Goal: Task Accomplishment & Management: Complete application form

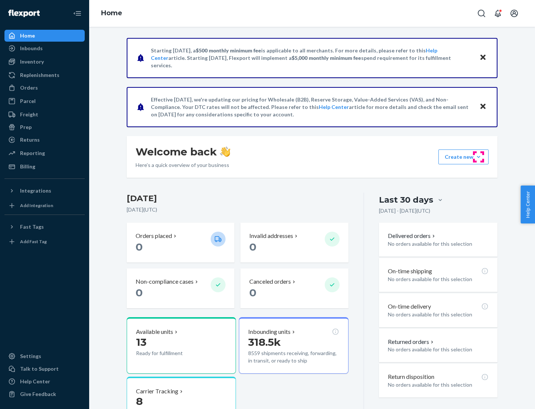
click at [479, 157] on button "Create new Create new inbound Create new order Create new product" at bounding box center [463, 156] width 50 height 15
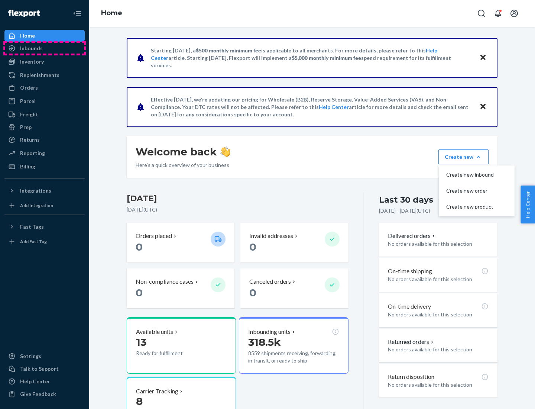
click at [45, 48] on div "Inbounds" at bounding box center [44, 48] width 79 height 10
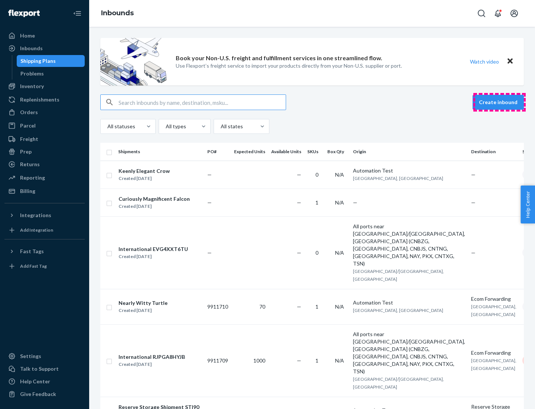
click at [499, 102] on button "Create inbound" at bounding box center [498, 102] width 51 height 15
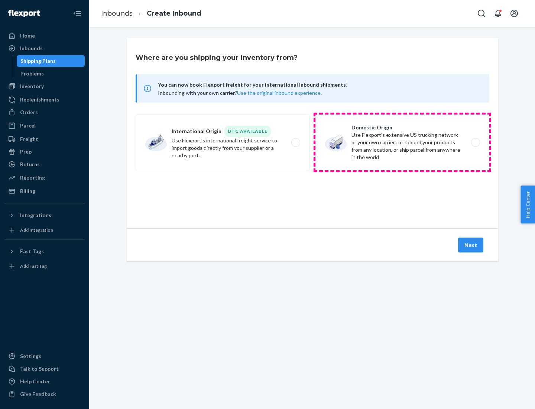
click at [402, 142] on label "Domestic Origin Use Flexport’s extensive US trucking network or your own carrie…" at bounding box center [402, 142] width 174 height 56
click at [475, 142] on input "Domestic Origin Use Flexport’s extensive US trucking network or your own carrie…" at bounding box center [477, 142] width 5 height 5
radio input "true"
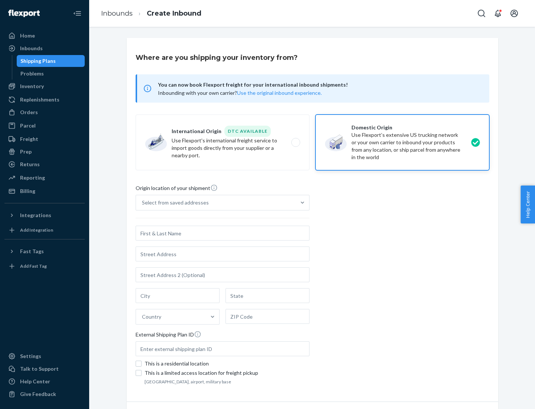
click at [174, 203] on div "Select from saved addresses" at bounding box center [175, 202] width 67 height 7
click at [143, 203] on input "Select from saved addresses" at bounding box center [142, 202] width 1 height 7
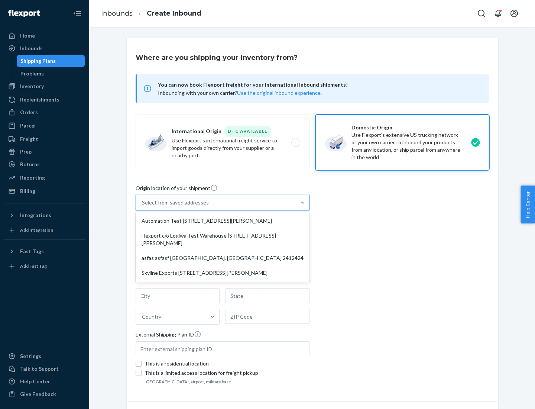
scroll to position [3, 0]
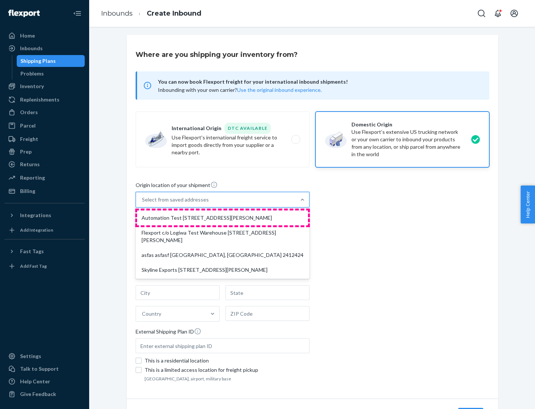
click at [223, 218] on div "Automation Test [STREET_ADDRESS][PERSON_NAME]" at bounding box center [222, 217] width 171 height 15
click at [143, 203] on input "option Automation Test [STREET_ADDRESS][PERSON_NAME] focused, 1 of 4. 4 results…" at bounding box center [142, 199] width 1 height 7
type input "Automation Test"
type input "9th Floor"
type input "[GEOGRAPHIC_DATA]"
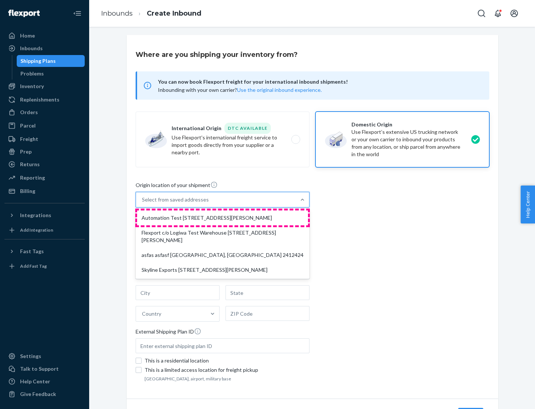
type input "CA"
type input "94104"
type input "[STREET_ADDRESS][PERSON_NAME]"
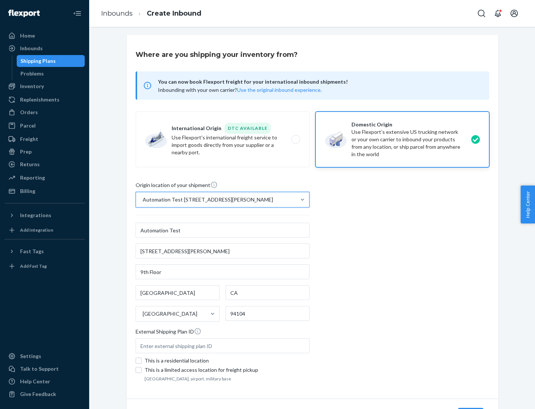
scroll to position [43, 0]
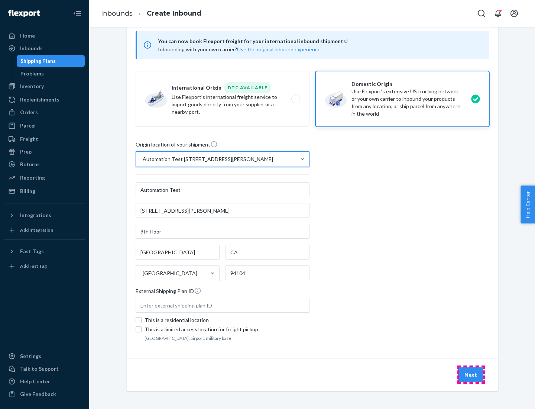
click at [471, 375] on button "Next" at bounding box center [470, 374] width 25 height 15
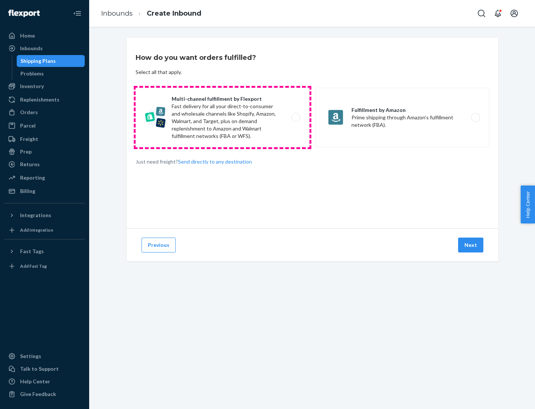
click at [223, 117] on label "Multi-channel fulfillment by Flexport Fast delivery for all your direct-to-cons…" at bounding box center [223, 117] width 174 height 59
click at [295, 117] on input "Multi-channel fulfillment by Flexport Fast delivery for all your direct-to-cons…" at bounding box center [297, 117] width 5 height 5
radio input "true"
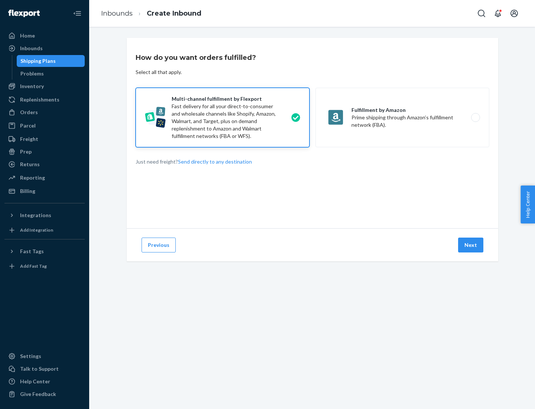
click at [471, 245] on button "Next" at bounding box center [470, 244] width 25 height 15
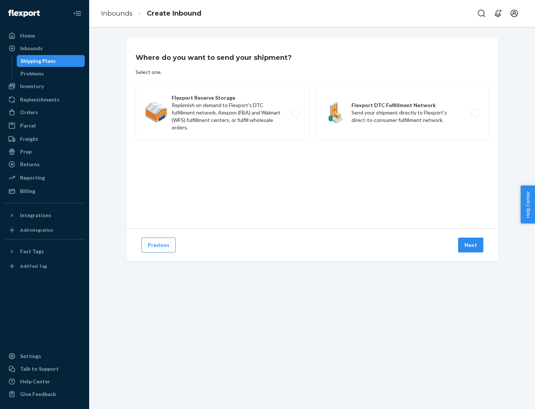
click at [402, 113] on label "Flexport DTC Fulfillment Network Send your shipment directly to Flexport's dire…" at bounding box center [402, 113] width 174 height 56
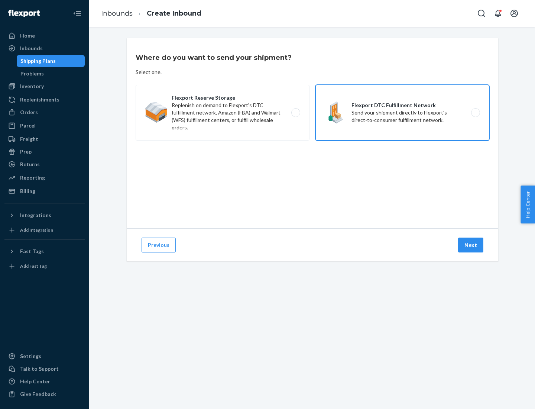
click at [475, 113] on input "Flexport DTC Fulfillment Network Send your shipment directly to Flexport's dire…" at bounding box center [477, 112] width 5 height 5
radio input "true"
click at [471, 245] on button "Next" at bounding box center [470, 244] width 25 height 15
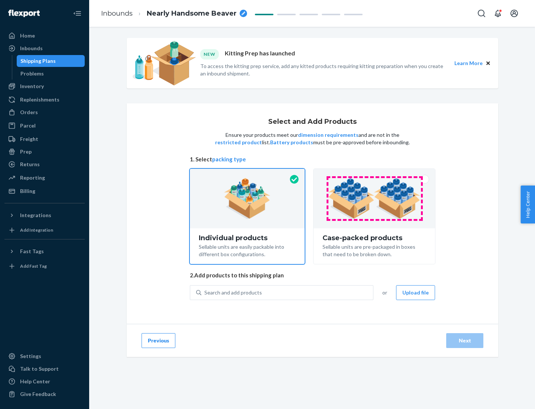
click at [375, 198] on img at bounding box center [374, 198] width 93 height 41
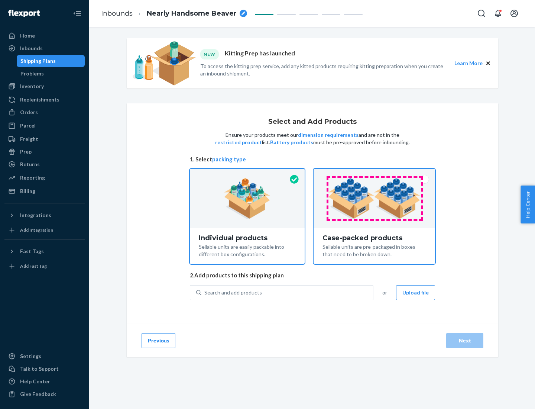
click at [375, 174] on input "Case-packed products Sellable units are pre-packaged in boxes that need to be b…" at bounding box center [374, 171] width 5 height 5
radio input "true"
radio input "false"
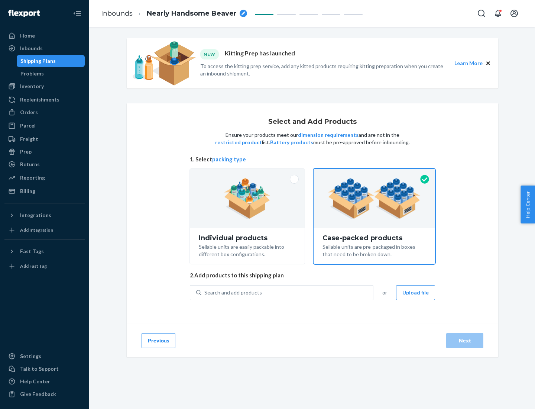
click at [288, 292] on div "Search and add products" at bounding box center [287, 292] width 172 height 13
click at [205, 292] on input "Search and add products" at bounding box center [204, 292] width 1 height 7
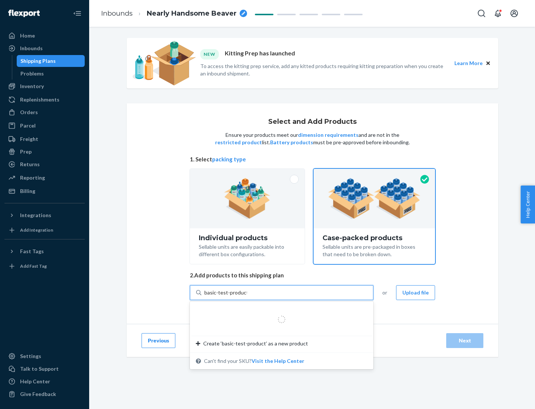
type input "basic-test-product-1"
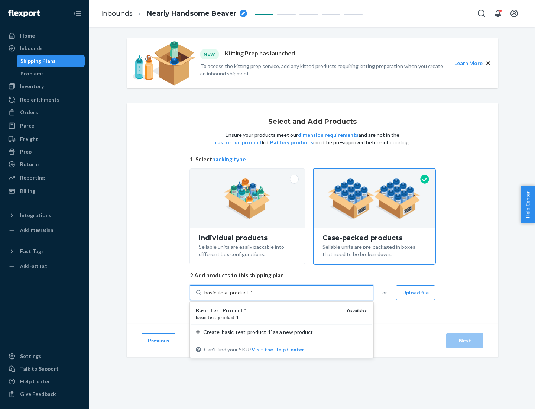
click at [269, 317] on div "basic - test - product - 1" at bounding box center [268, 317] width 145 height 6
click at [252, 296] on input "basic-test-product-1" at bounding box center [228, 292] width 48 height 7
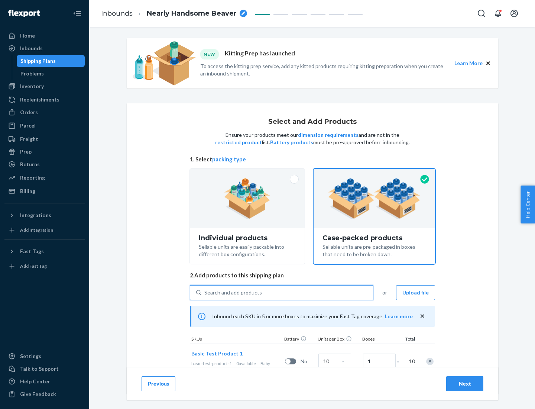
scroll to position [27, 0]
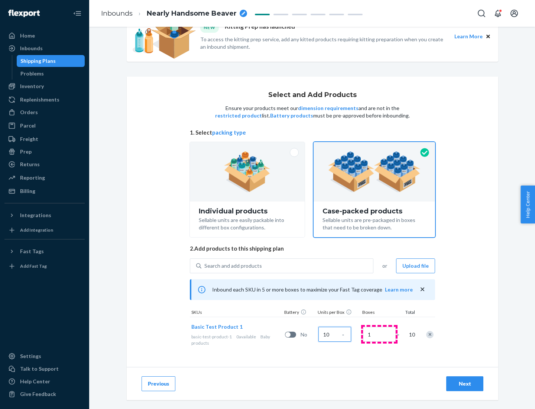
type input "10"
type input "7"
click at [465, 383] on div "Next" at bounding box center [465, 383] width 25 height 7
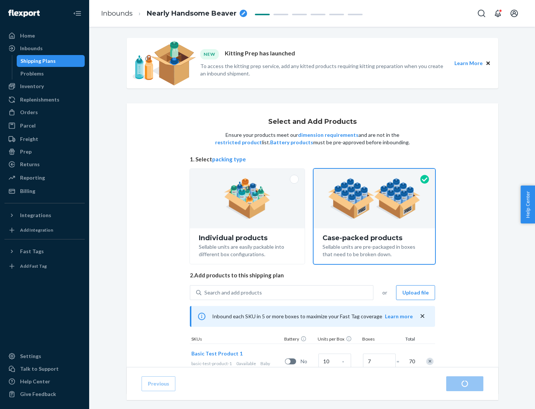
radio input "true"
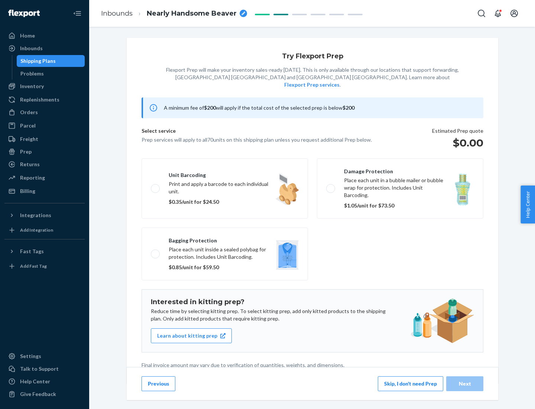
scroll to position [2, 0]
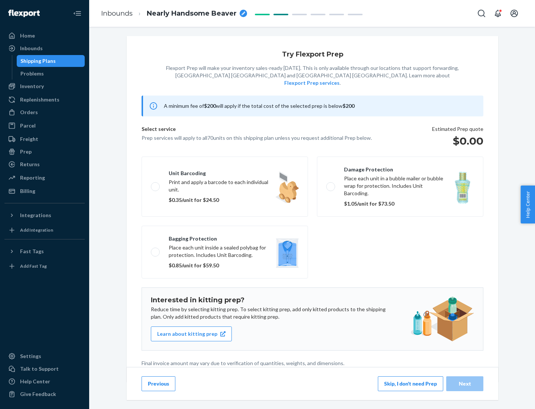
click at [225, 237] on label "Bagging protection Place each unit inside a sealed polybag for protection. Incl…" at bounding box center [225, 252] width 166 height 53
click at [156, 249] on input "Bagging protection Place each unit inside a sealed polybag for protection. Incl…" at bounding box center [153, 251] width 5 height 5
checkbox input "true"
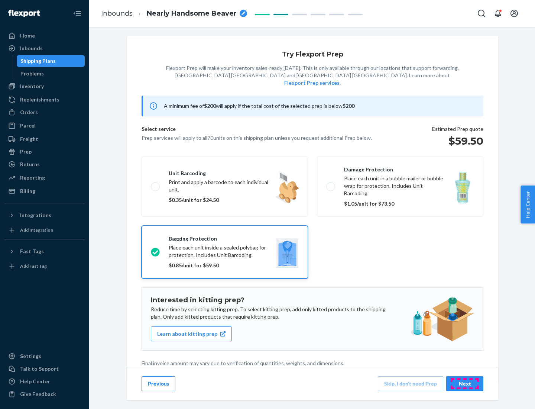
click at [465, 383] on div "Next" at bounding box center [465, 383] width 25 height 7
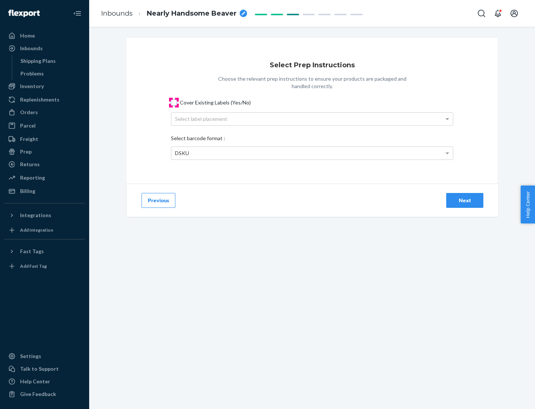
click at [174, 102] on input "Cover Existing Labels (Yes/No)" at bounding box center [174, 103] width 6 height 6
checkbox input "true"
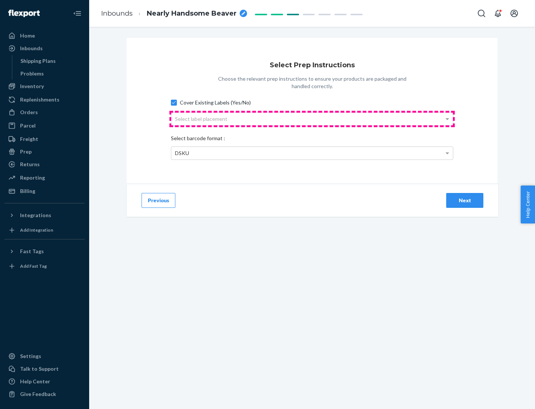
click at [312, 119] on div "Select label placement" at bounding box center [312, 119] width 282 height 13
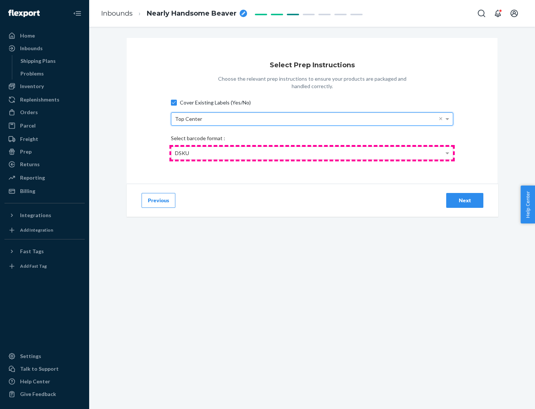
click at [312, 153] on div "DSKU" at bounding box center [312, 153] width 282 height 13
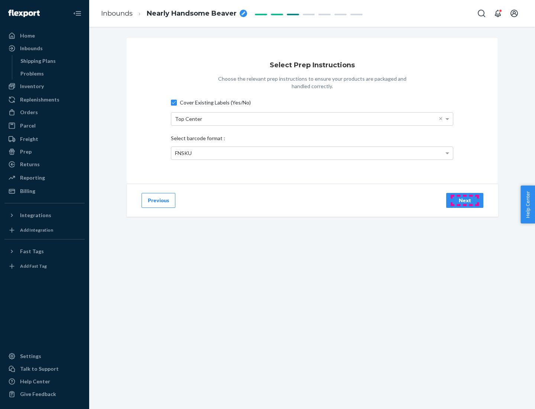
click at [465, 200] on div "Next" at bounding box center [465, 200] width 25 height 7
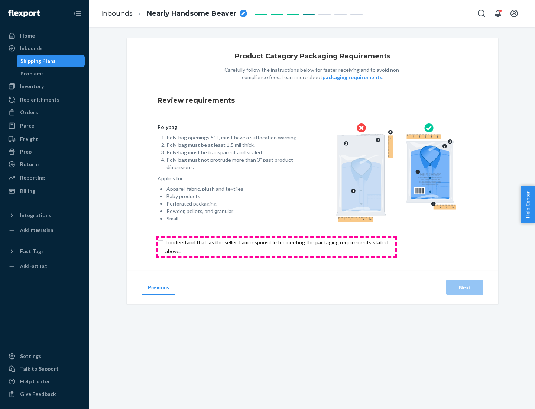
click at [276, 246] on input "checkbox" at bounding box center [281, 247] width 247 height 18
checkbox input "true"
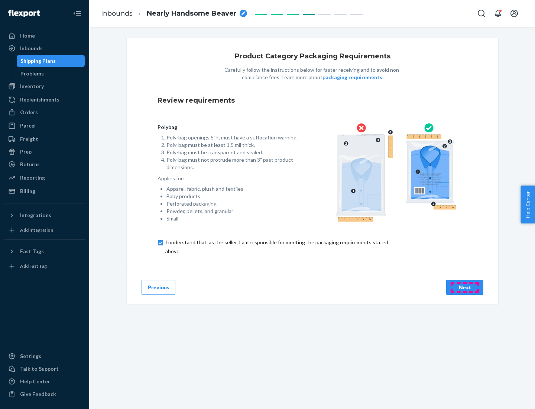
click at [465, 287] on div "Next" at bounding box center [465, 287] width 25 height 7
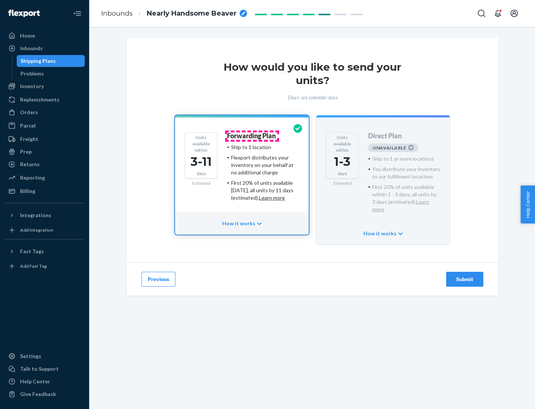
click at [252, 136] on h4 "Forwarding Plan" at bounding box center [251, 135] width 49 height 7
click at [465, 275] on div "Submit" at bounding box center [465, 278] width 25 height 7
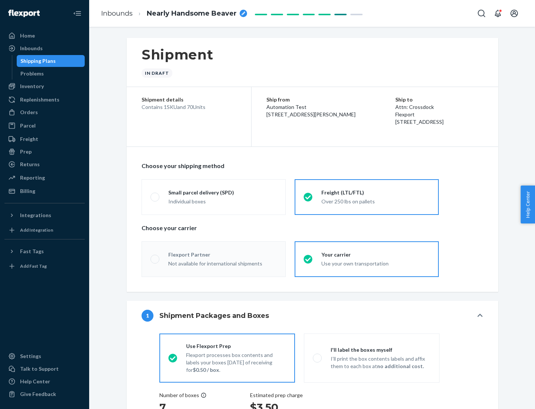
radio input "true"
radio input "false"
radio input "true"
radio input "false"
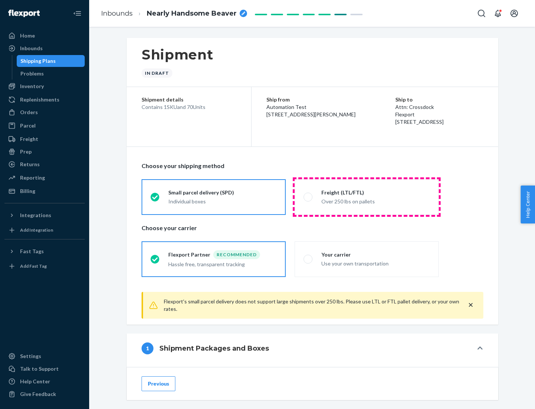
click at [367, 197] on div "Over 250 lbs on pallets" at bounding box center [375, 200] width 109 height 9
click at [308, 197] on input "Freight (LTL/FTL) Over 250 lbs on pallets" at bounding box center [306, 196] width 5 height 5
radio input "true"
radio input "false"
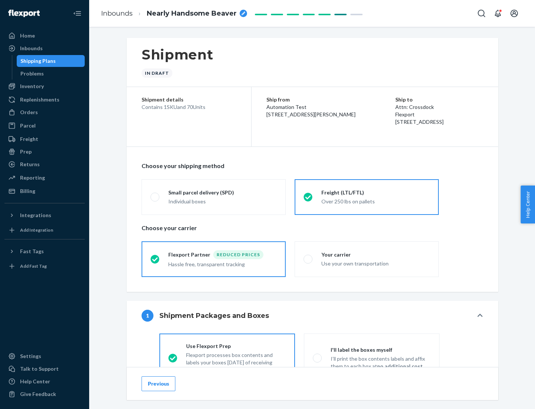
scroll to position [41, 0]
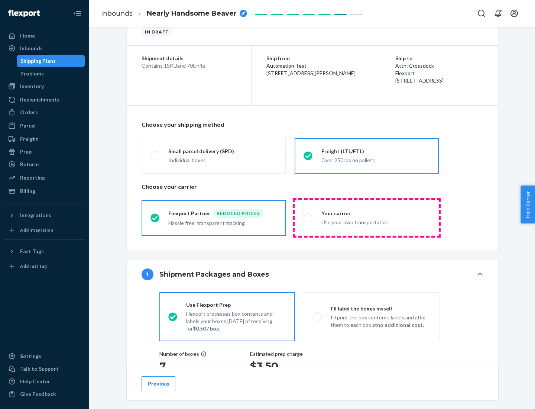
click at [367, 217] on div "Use your own transportation" at bounding box center [375, 221] width 109 height 9
click at [308, 217] on input "Your carrier Use your own transportation" at bounding box center [306, 217] width 5 height 5
radio input "true"
radio input "false"
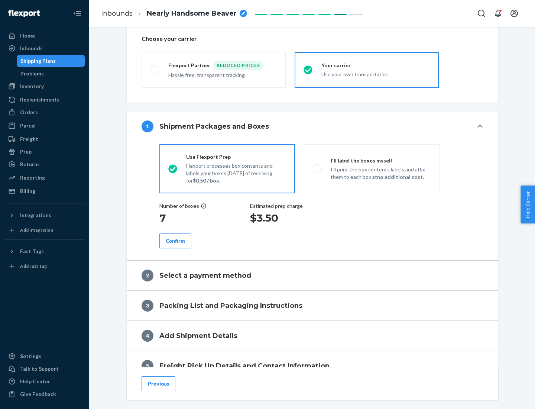
scroll to position [140, 0]
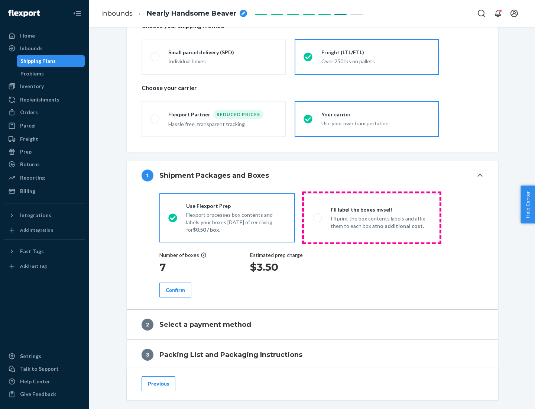
click at [372, 217] on p "I’ll print the box contents labels and affix them to each box at no additional …" at bounding box center [381, 222] width 100 height 15
click at [318, 217] on input "I'll label the boxes myself I’ll print the box contents labels and affix them t…" at bounding box center [315, 217] width 5 height 5
radio input "true"
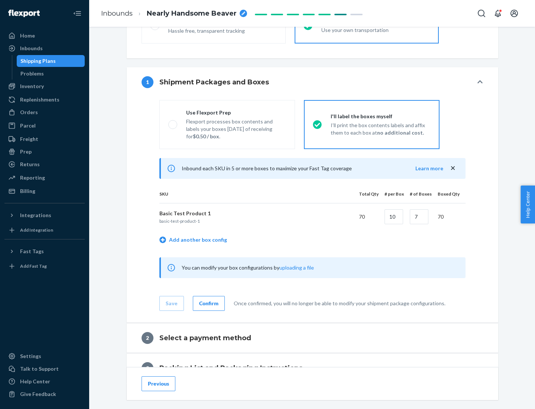
scroll to position [128, 0]
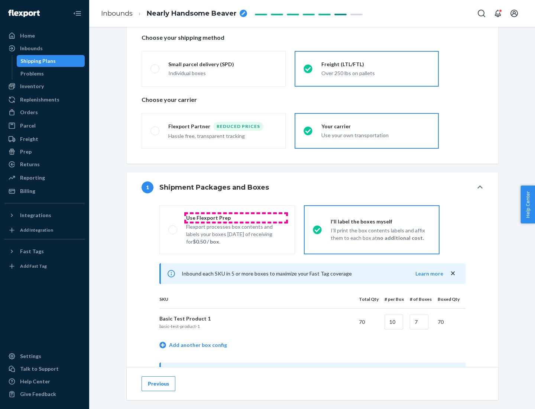
click at [236, 217] on div "Use Flexport Prep" at bounding box center [236, 217] width 100 height 7
click at [173, 227] on input "Use Flexport Prep Flexport processes box contents and labels your boxes [DATE] …" at bounding box center [170, 229] width 5 height 5
radio input "true"
radio input "false"
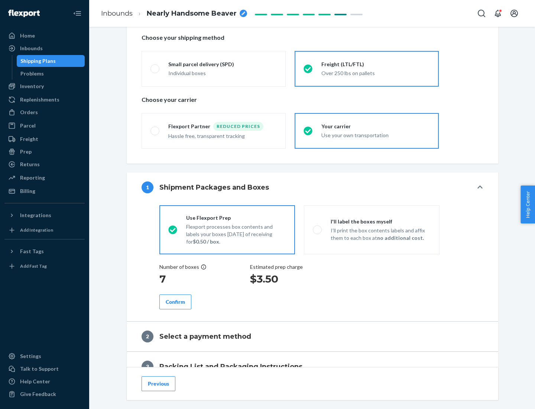
scroll to position [212, 0]
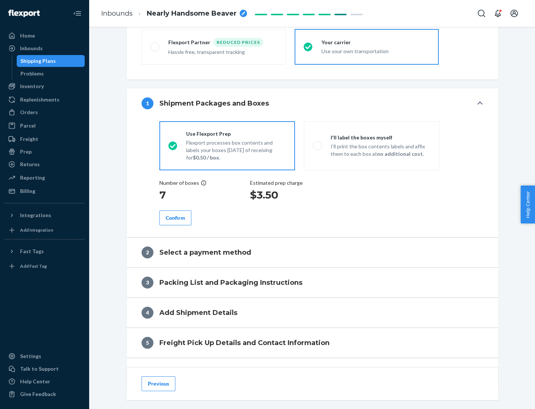
click at [175, 217] on div "Confirm" at bounding box center [175, 217] width 19 height 7
radio input "false"
